Goal: Information Seeking & Learning: Learn about a topic

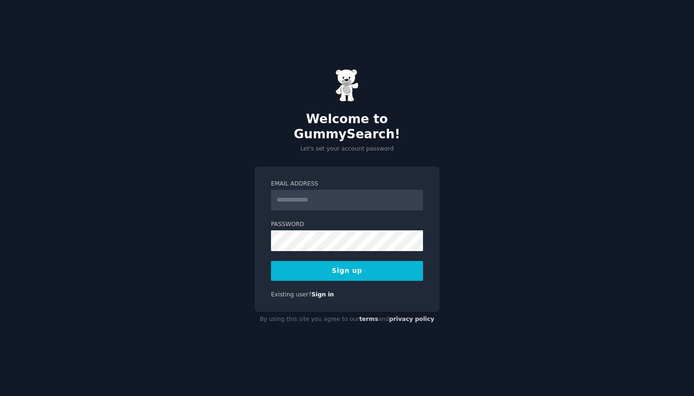
click at [348, 195] on input "Email Address" at bounding box center [347, 200] width 152 height 21
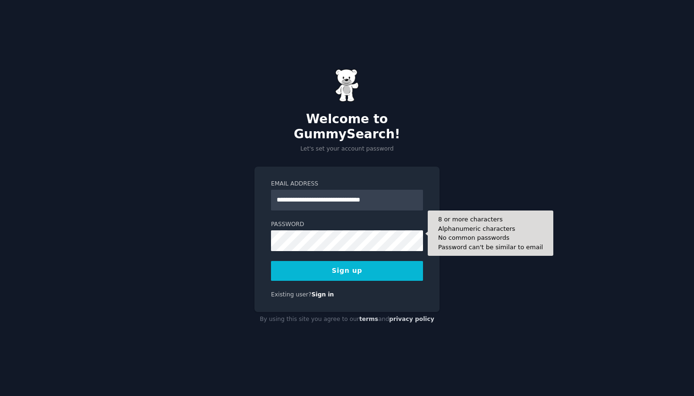
type input "**********"
click at [347, 263] on button "Sign up" at bounding box center [347, 271] width 152 height 20
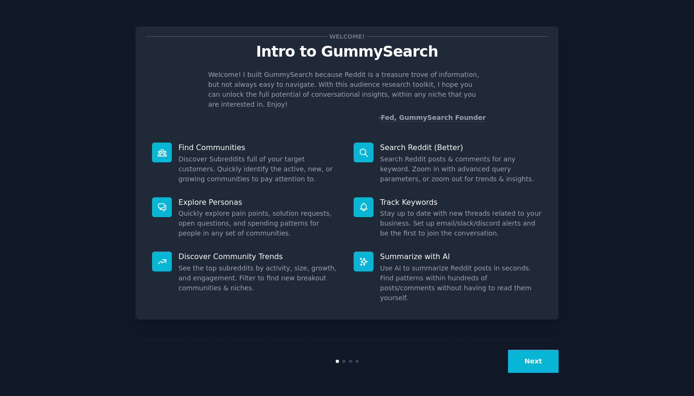
click at [516, 360] on button "Next" at bounding box center [533, 361] width 51 height 23
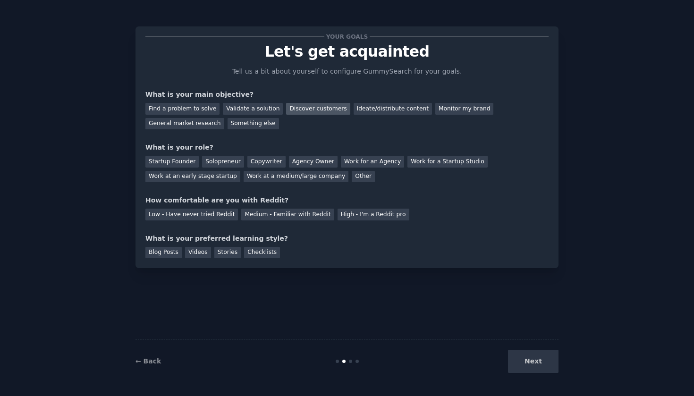
click at [313, 103] on div "Discover customers" at bounding box center [318, 109] width 64 height 12
click at [179, 164] on div "Startup Founder" at bounding box center [171, 162] width 53 height 12
click at [164, 218] on div "Low - Have never tried Reddit" at bounding box center [191, 215] width 93 height 12
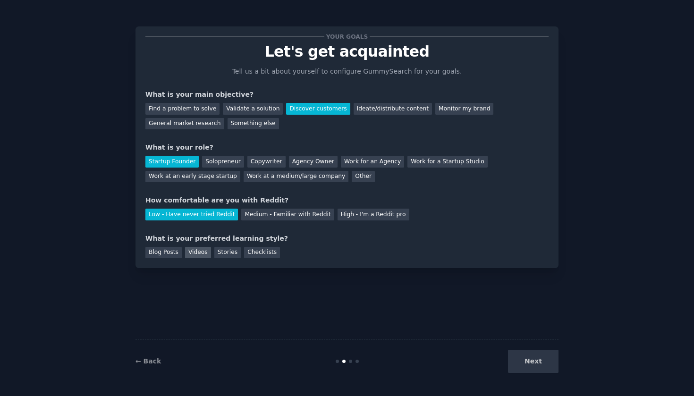
click at [199, 248] on div "Videos" at bounding box center [198, 253] width 26 height 12
click at [216, 253] on div "Stories" at bounding box center [227, 253] width 26 height 12
click at [203, 252] on div "Videos" at bounding box center [198, 253] width 26 height 12
click at [200, 127] on div "General market research" at bounding box center [184, 124] width 79 height 12
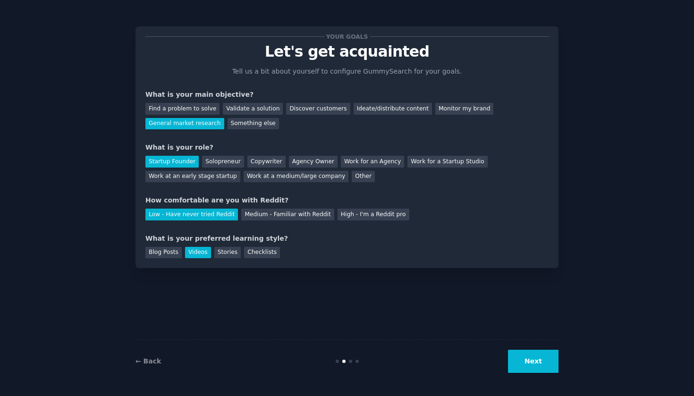
click at [523, 361] on button "Next" at bounding box center [533, 361] width 51 height 23
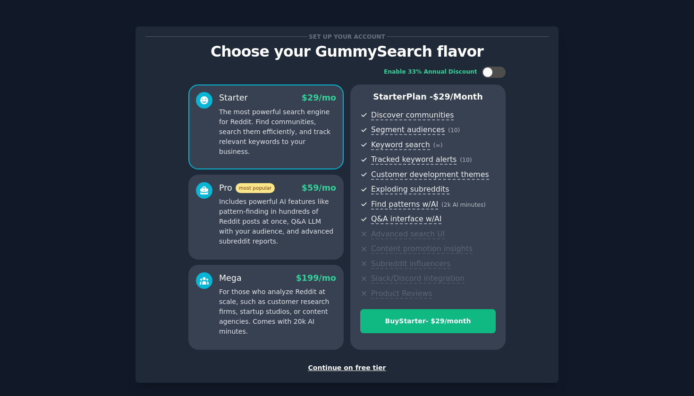
click at [342, 367] on div "Continue on free tier" at bounding box center [346, 368] width 403 height 10
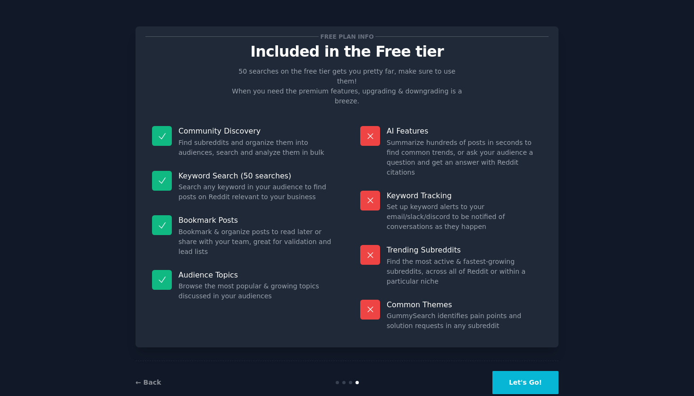
click at [535, 371] on button "Let's Go!" at bounding box center [525, 382] width 66 height 23
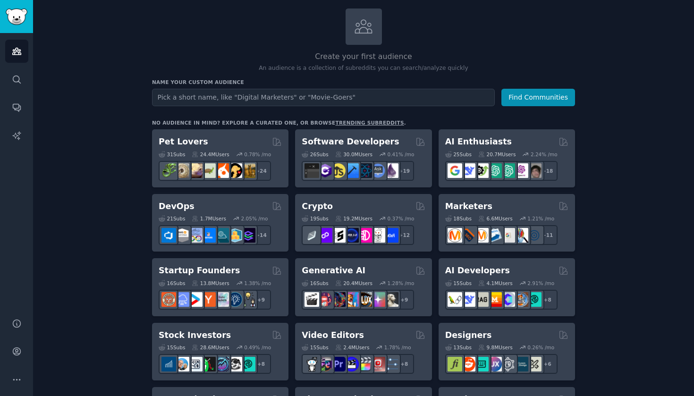
scroll to position [52, 0]
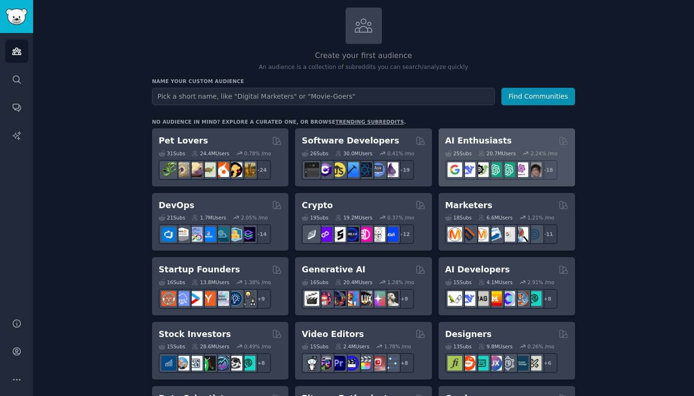
click at [516, 144] on div "AI Enthusiasts Curated by GummySearch" at bounding box center [506, 141] width 123 height 12
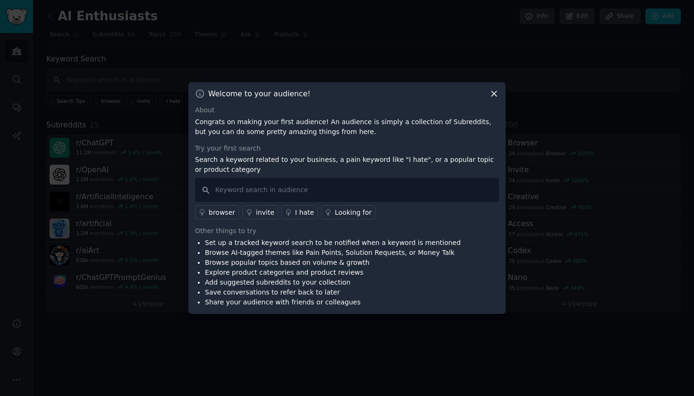
click at [492, 93] on icon at bounding box center [494, 94] width 10 height 10
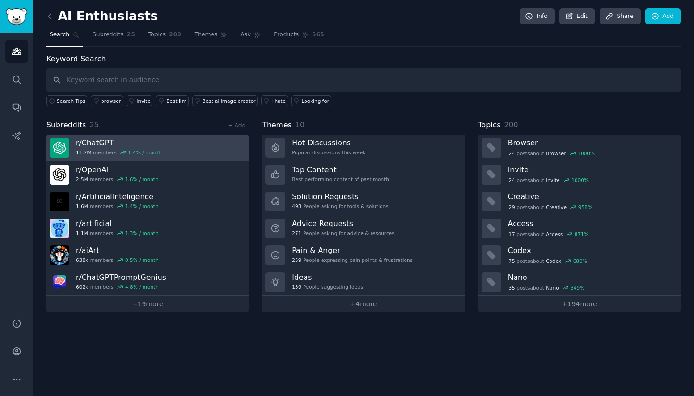
click at [196, 153] on link "r/ ChatGPT 11.2M members 1.4 % / month" at bounding box center [147, 148] width 203 height 27
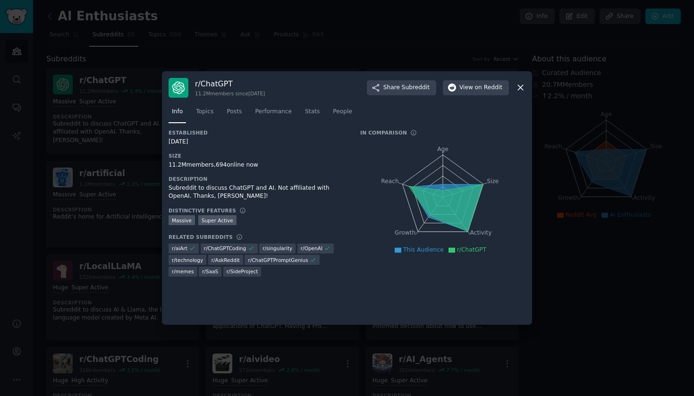
click at [462, 214] on icon at bounding box center [445, 207] width 74 height 47
click at [204, 113] on span "Topics" at bounding box center [204, 112] width 17 height 8
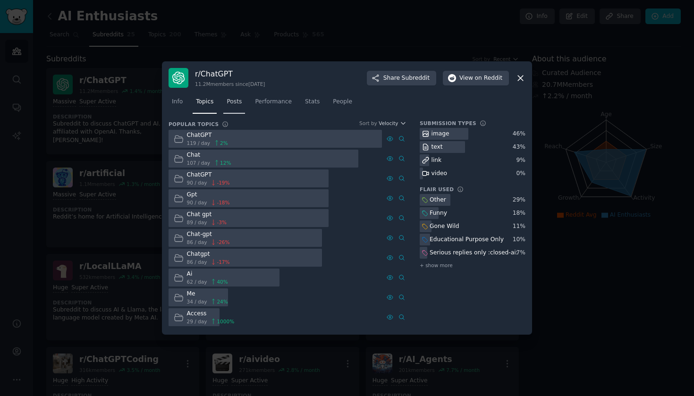
click at [234, 102] on span "Posts" at bounding box center [234, 102] width 15 height 8
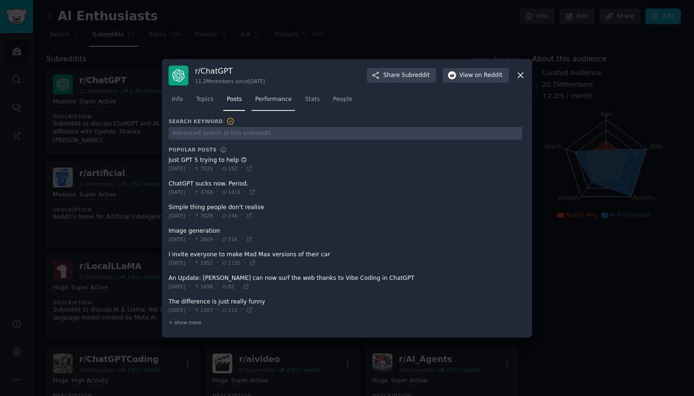
click at [270, 101] on span "Performance" at bounding box center [273, 99] width 37 height 8
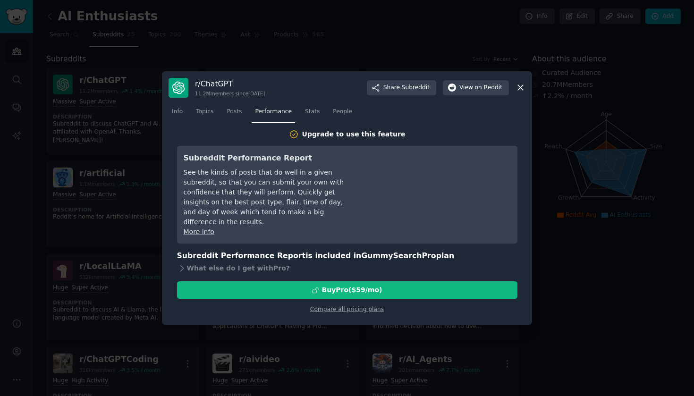
click at [522, 91] on icon at bounding box center [521, 88] width 10 height 10
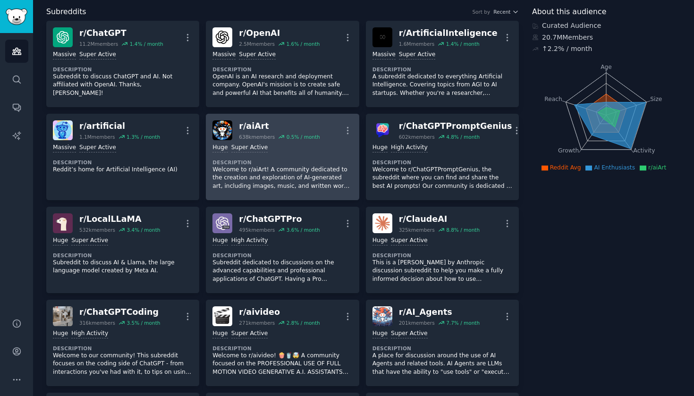
scroll to position [48, 0]
